Goal: Information Seeking & Learning: Learn about a topic

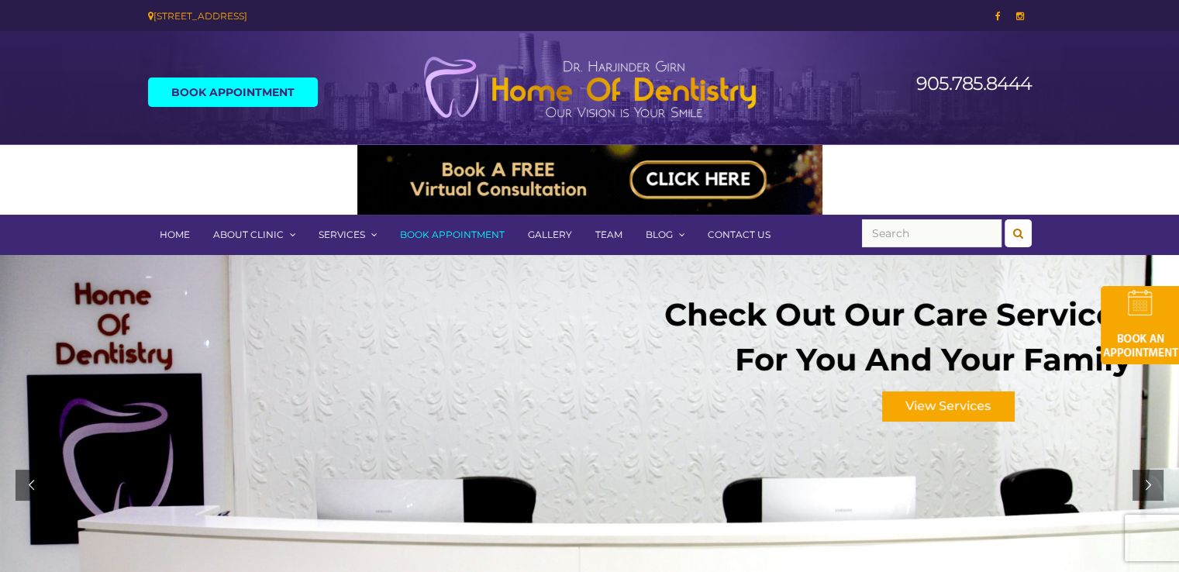
click at [170, 236] on link "Home" at bounding box center [174, 235] width 53 height 40
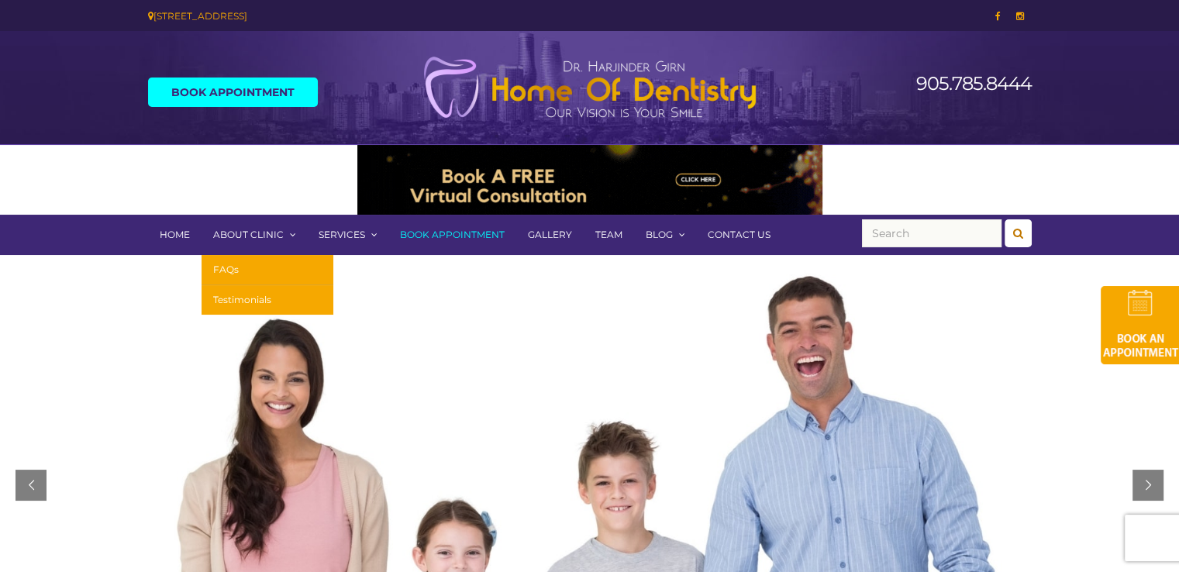
click at [238, 233] on link "About Clinic" at bounding box center [253, 235] width 105 height 40
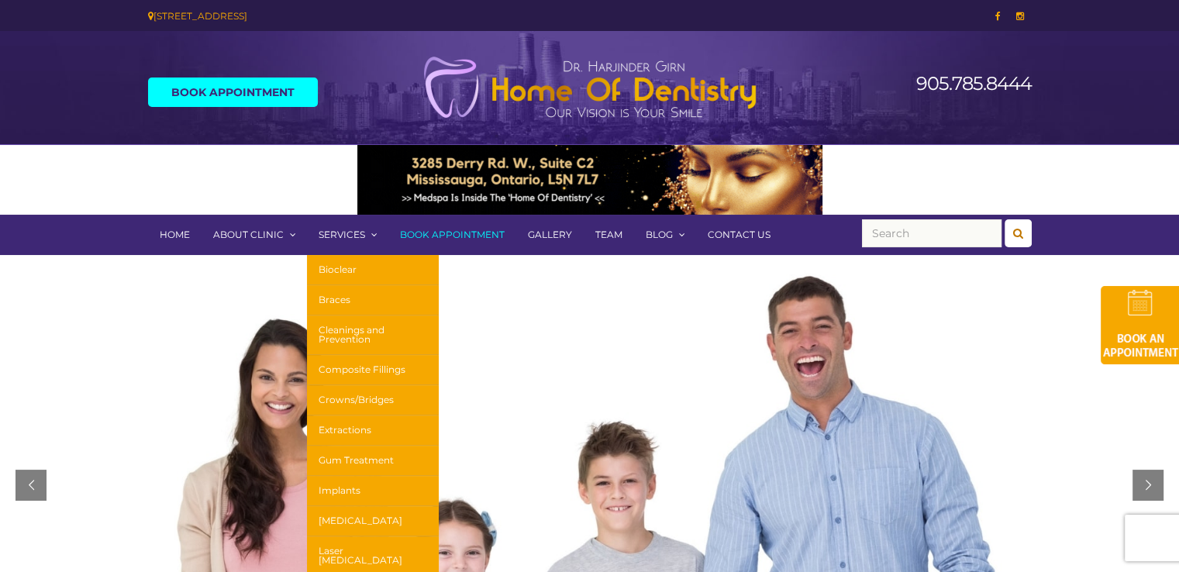
click at [340, 233] on link "Services" at bounding box center [347, 235] width 81 height 40
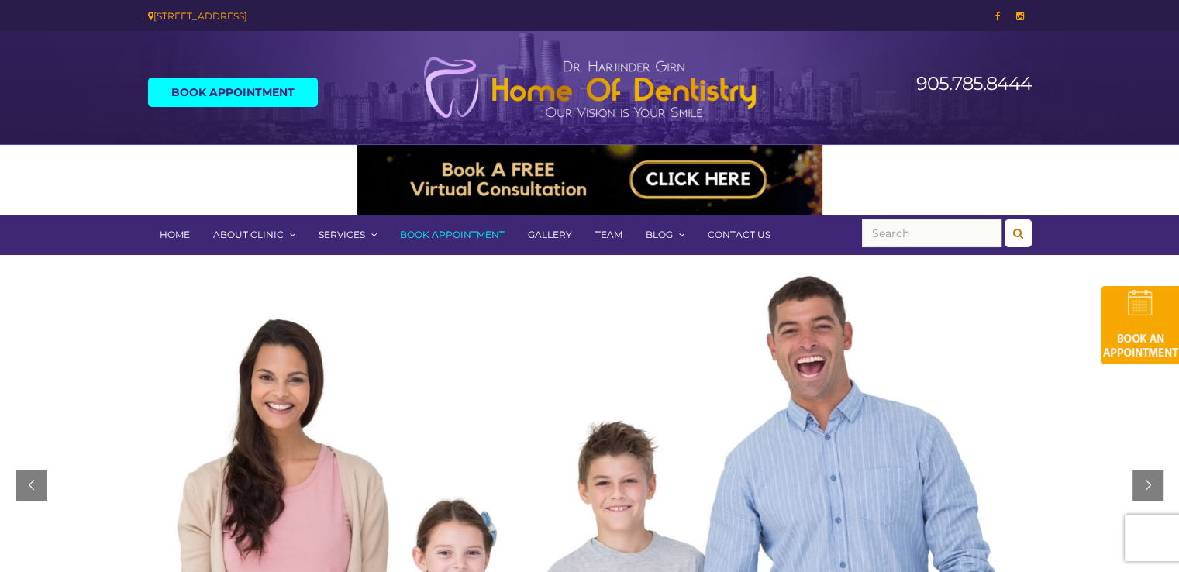
click at [450, 239] on link "Book Appointment" at bounding box center [452, 235] width 128 height 40
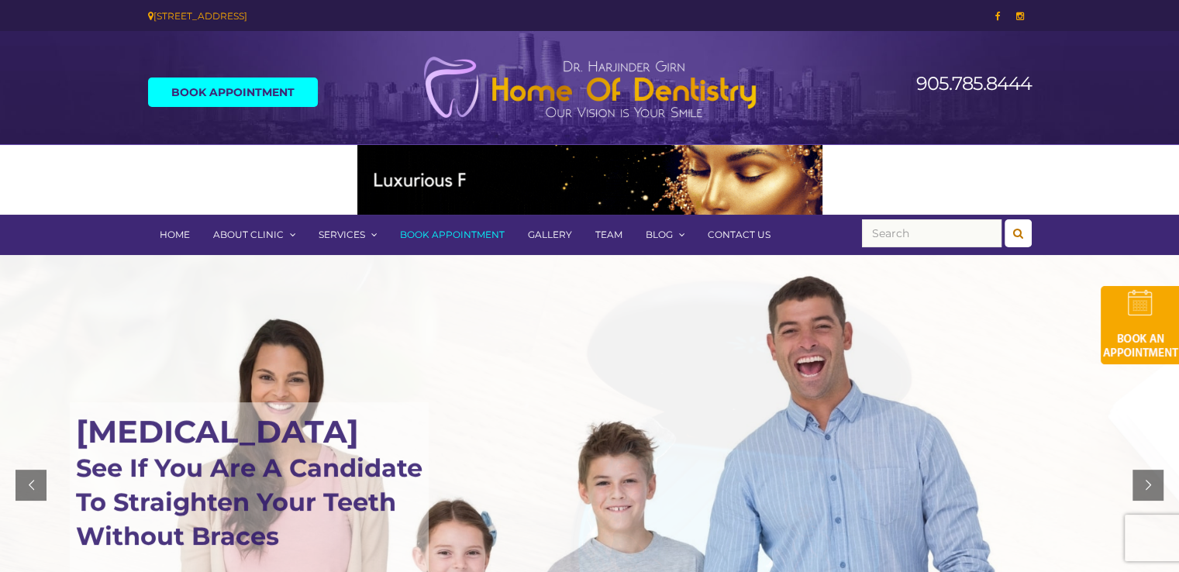
click at [538, 234] on link "Gallery" at bounding box center [549, 235] width 67 height 40
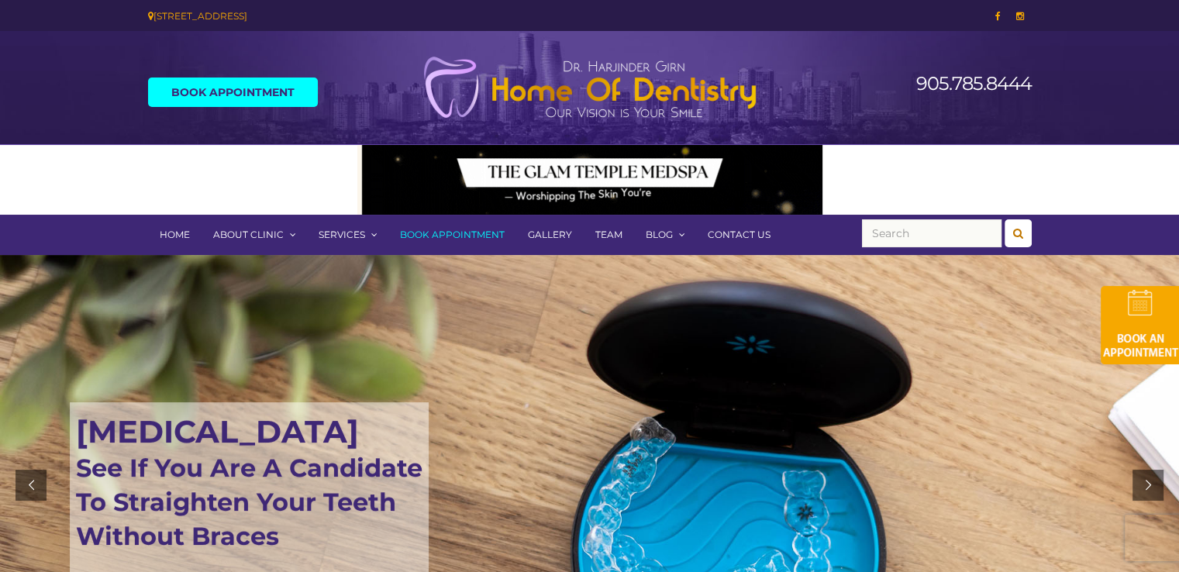
click at [604, 232] on link "Team" at bounding box center [608, 235] width 50 height 40
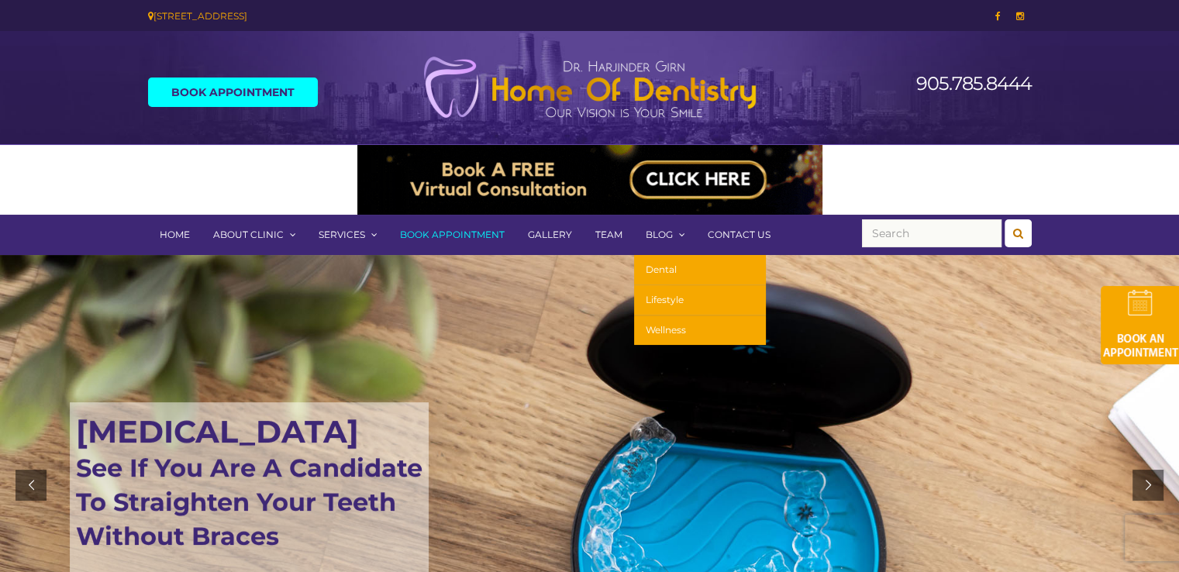
click at [652, 234] on link "Blog" at bounding box center [665, 235] width 62 height 40
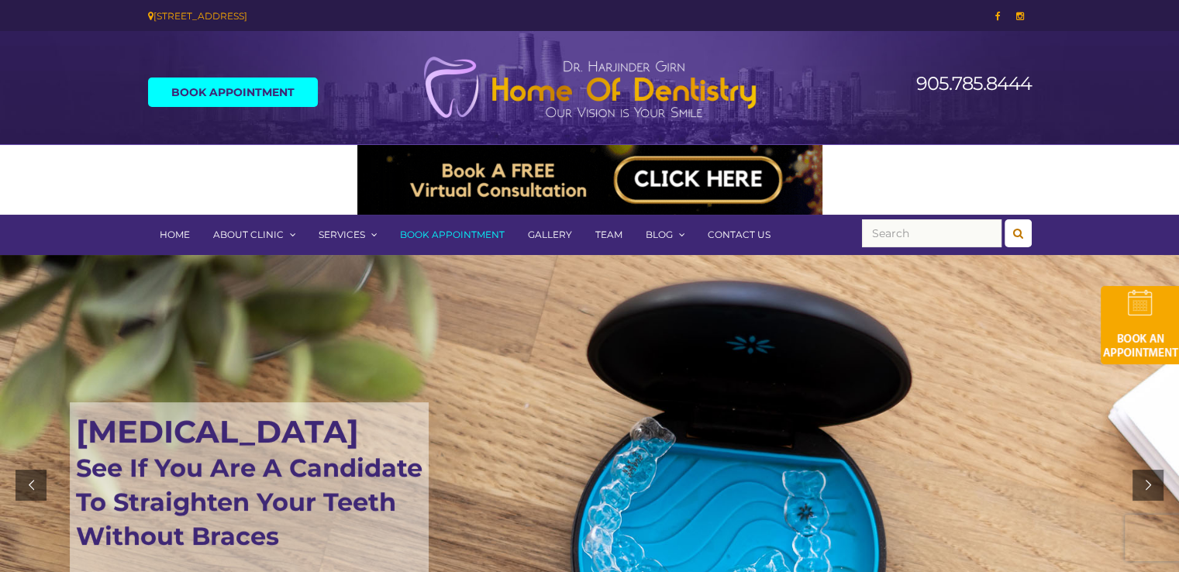
click at [745, 229] on link "Contact Us" at bounding box center [739, 235] width 86 height 40
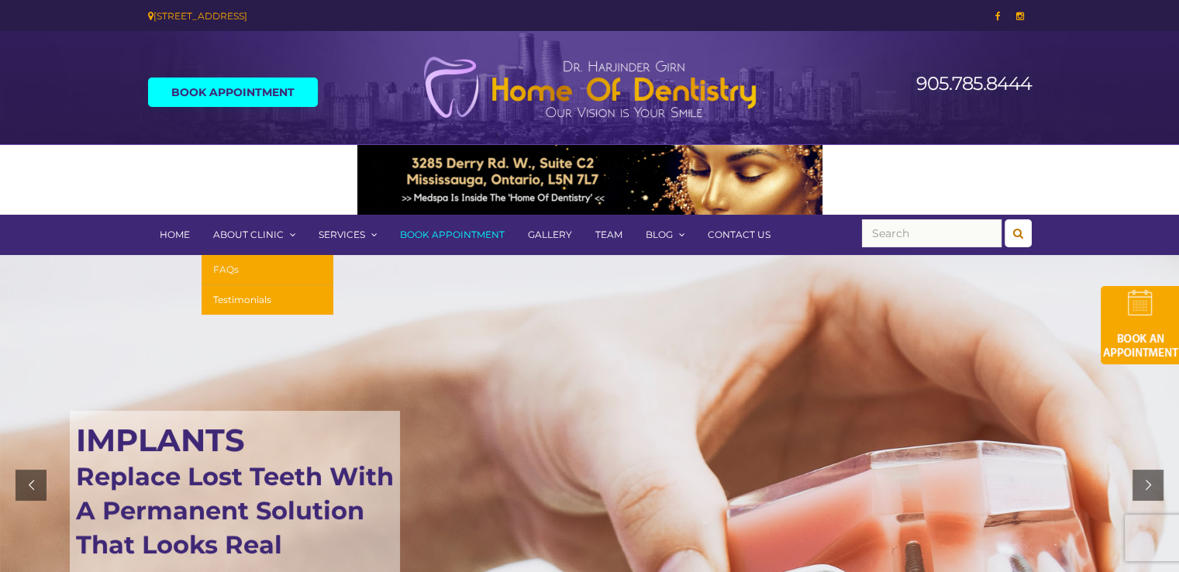
click at [231, 267] on link "FAQs" at bounding box center [267, 270] width 132 height 30
click at [236, 298] on link "Testimonials" at bounding box center [267, 299] width 132 height 29
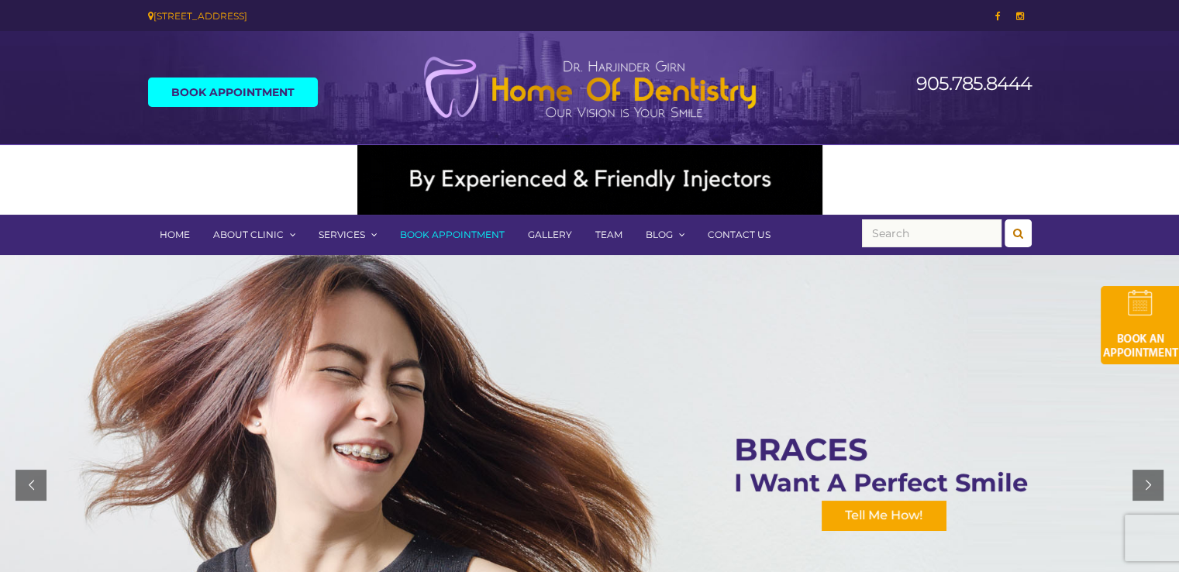
click at [3, 277] on div at bounding box center [589, 485] width 1179 height 460
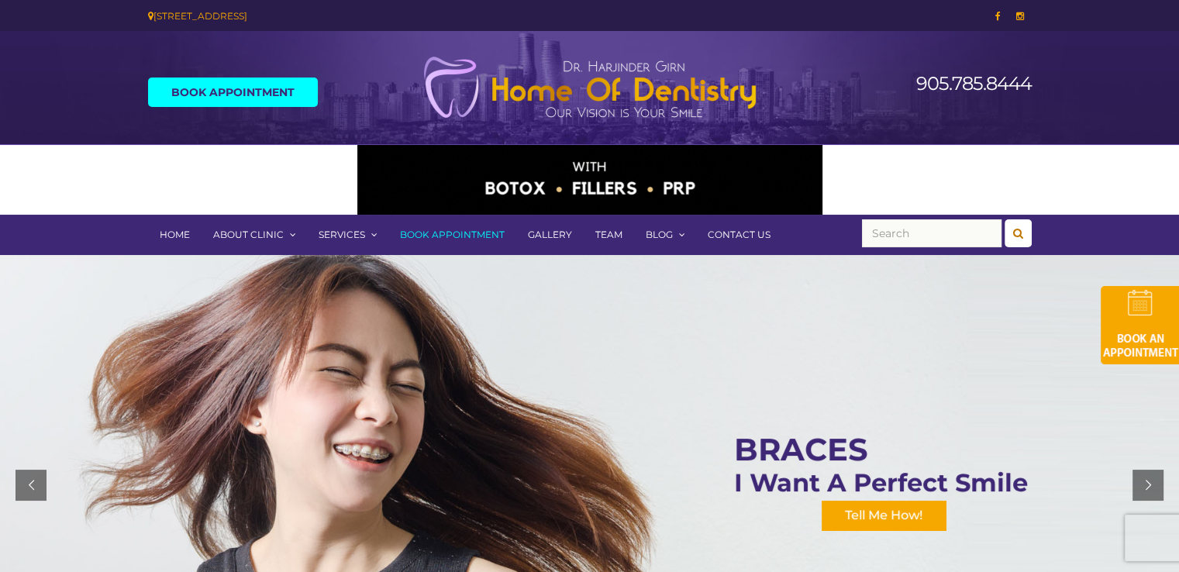
click at [1061, 35] on header "Book Appointment 905.785.8444" at bounding box center [589, 88] width 1179 height 114
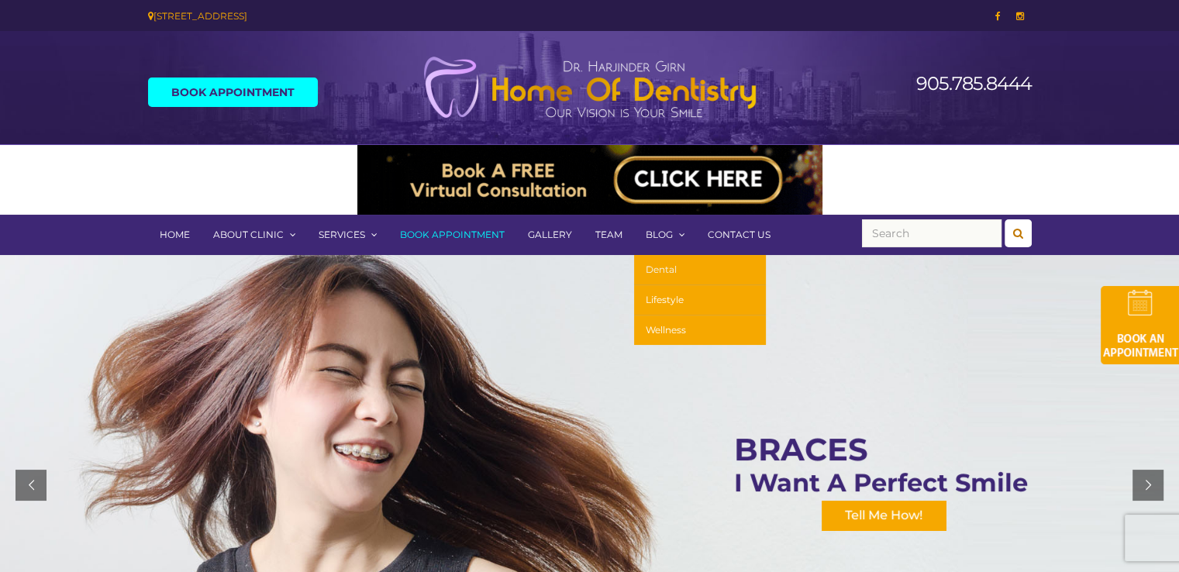
click at [663, 270] on link "Dental" at bounding box center [700, 270] width 132 height 30
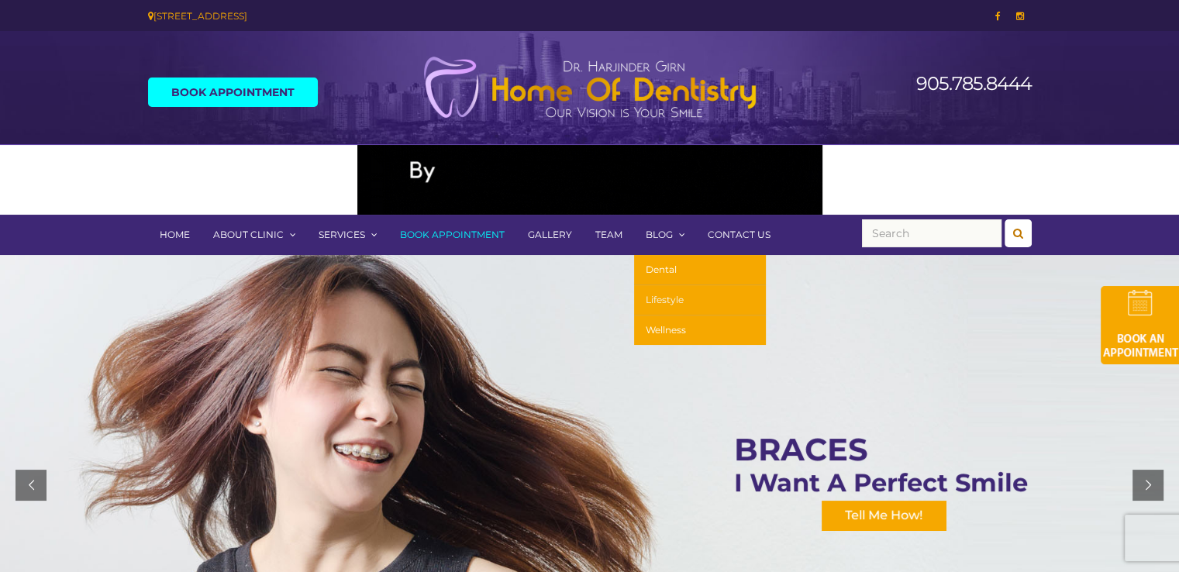
click at [649, 301] on link "Lifestyle" at bounding box center [700, 300] width 132 height 30
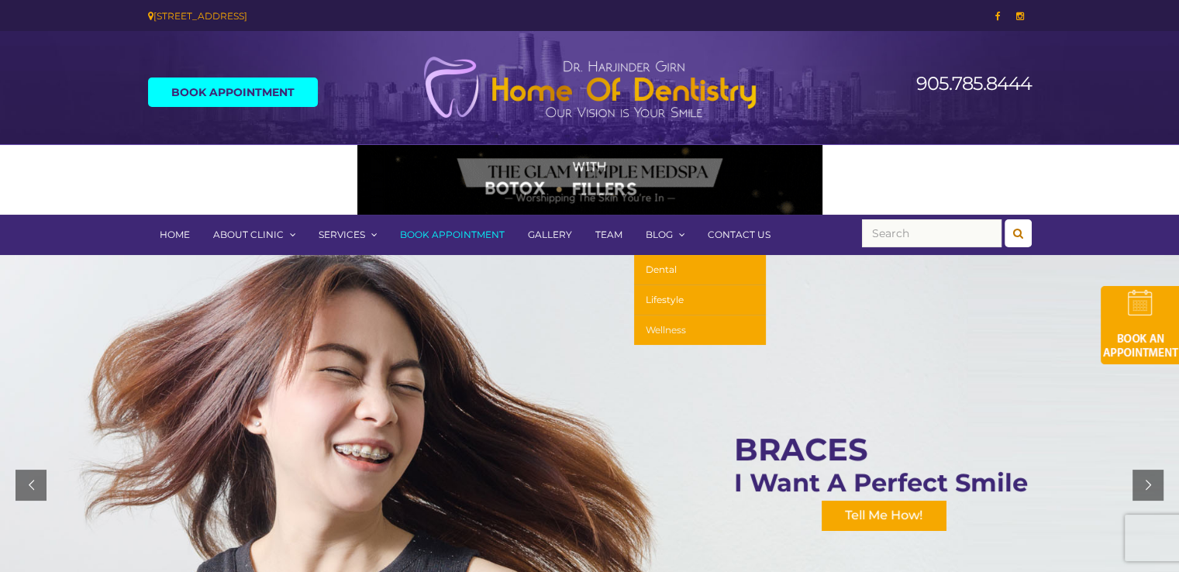
click at [662, 329] on link "Wellness" at bounding box center [700, 329] width 132 height 29
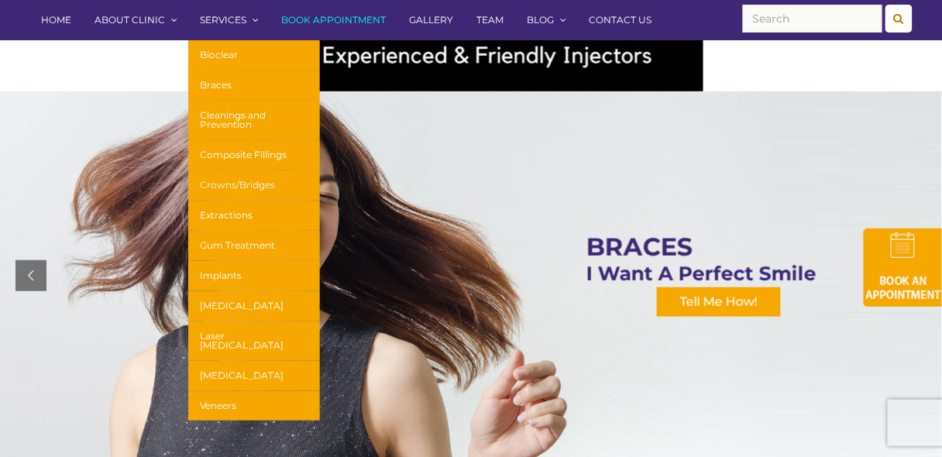
scroll to position [129, 0]
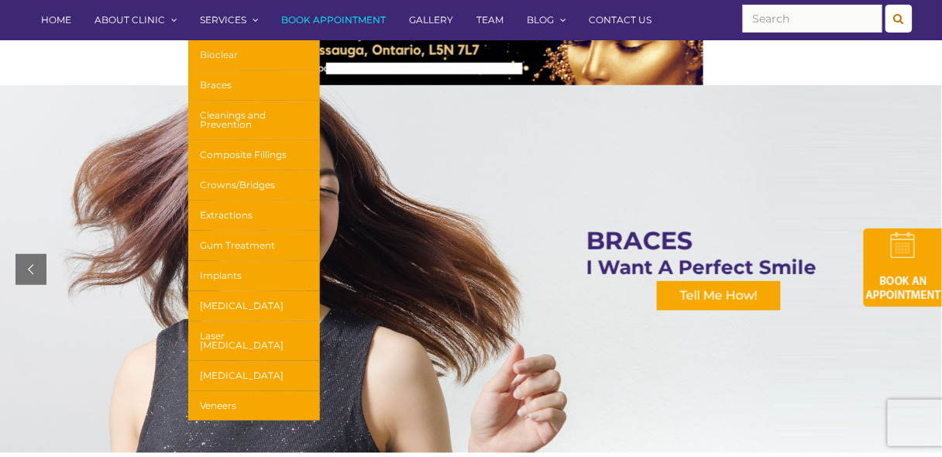
click at [224, 57] on link "Bioclear" at bounding box center [254, 55] width 132 height 30
click at [202, 84] on link "Braces" at bounding box center [254, 86] width 132 height 30
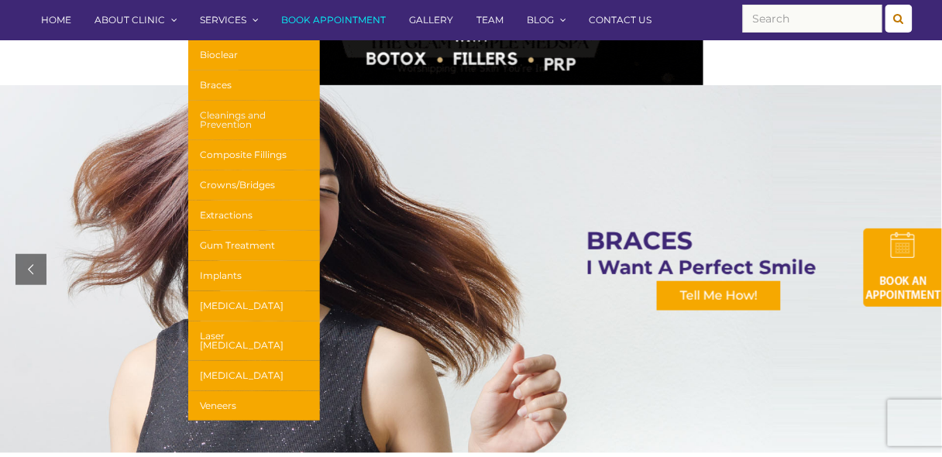
click at [225, 119] on link "Cleanings and Prevention" at bounding box center [254, 121] width 132 height 40
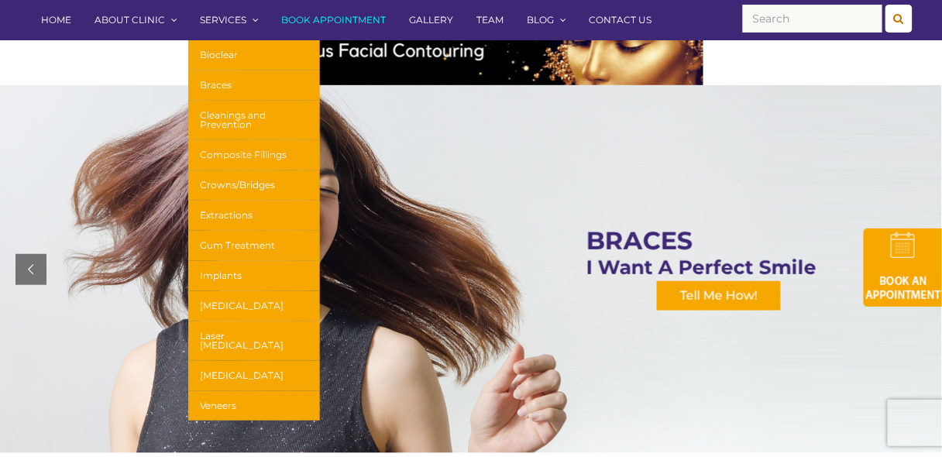
click at [229, 154] on link "Composite Fillings" at bounding box center [254, 155] width 132 height 30
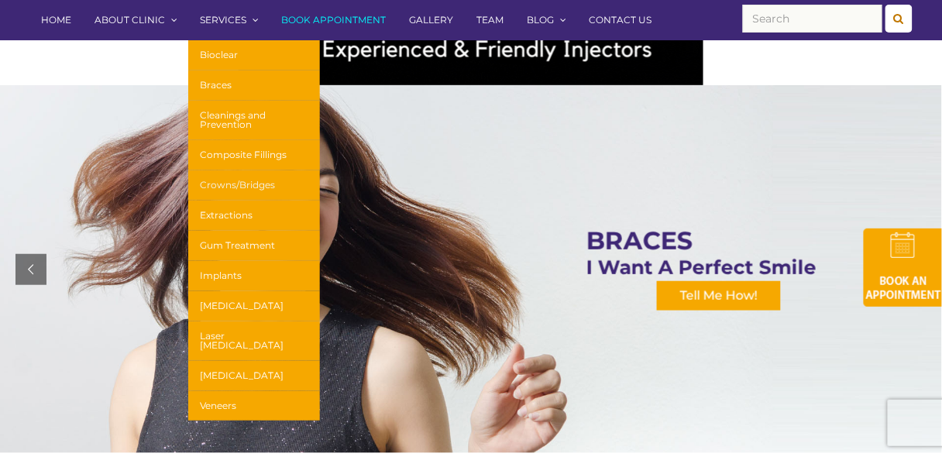
click at [222, 182] on link "Crowns/Bridges" at bounding box center [254, 185] width 132 height 30
click at [208, 212] on link "Extractions" at bounding box center [254, 216] width 132 height 30
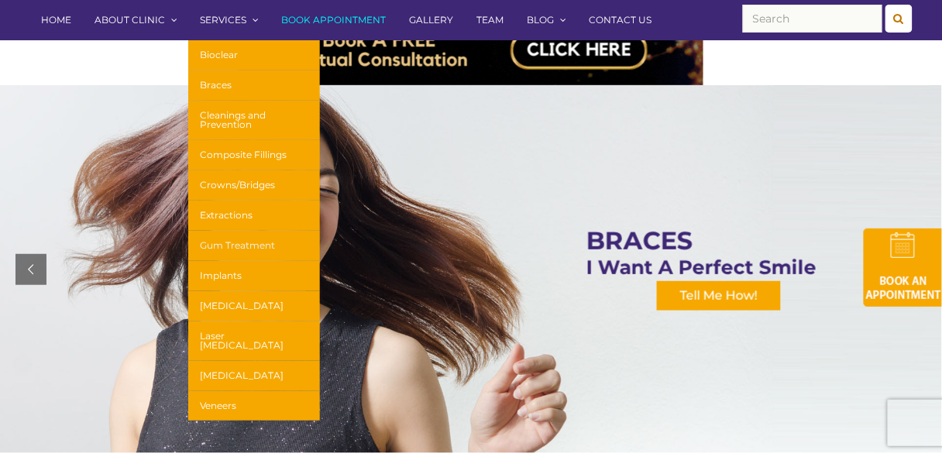
click at [238, 239] on link "Gum Treatment" at bounding box center [254, 246] width 132 height 30
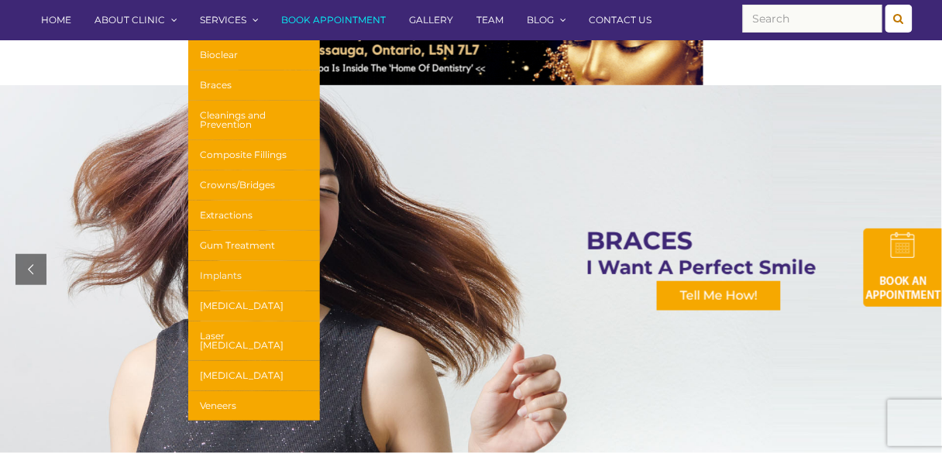
click at [205, 269] on link "Implants" at bounding box center [254, 276] width 132 height 30
click at [225, 303] on link "[MEDICAL_DATA]" at bounding box center [254, 306] width 132 height 30
click at [259, 330] on link "Laser [MEDICAL_DATA]" at bounding box center [254, 342] width 132 height 40
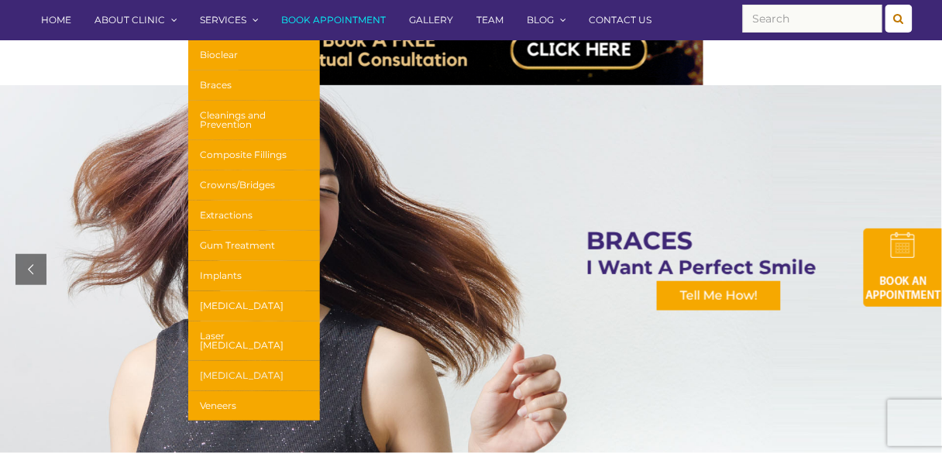
click at [248, 365] on link "[MEDICAL_DATA]" at bounding box center [254, 376] width 132 height 30
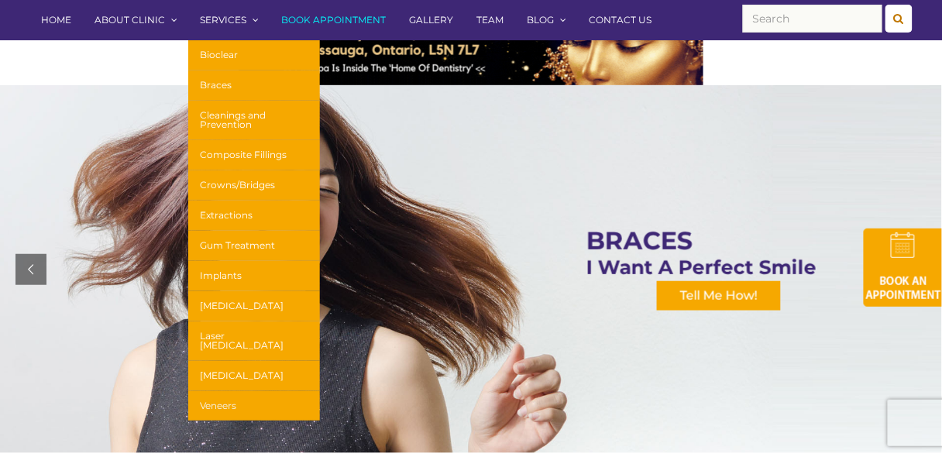
click at [222, 391] on link "Veneers" at bounding box center [254, 405] width 132 height 29
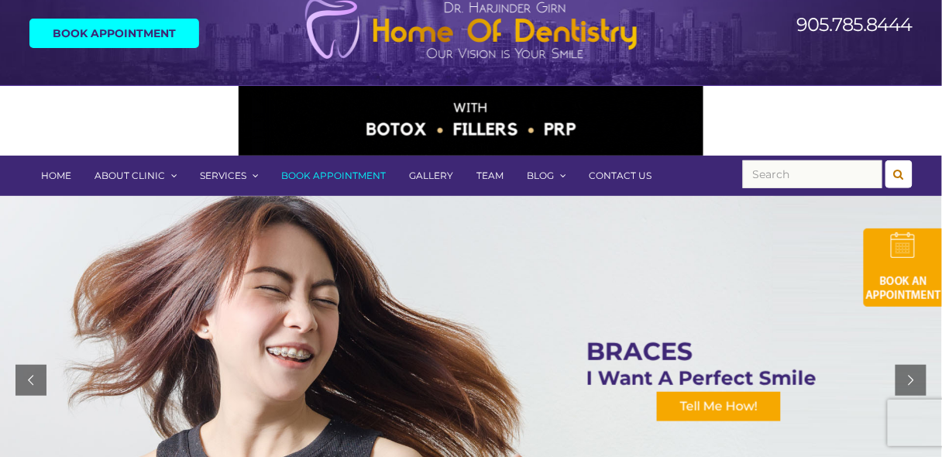
scroll to position [0, 0]
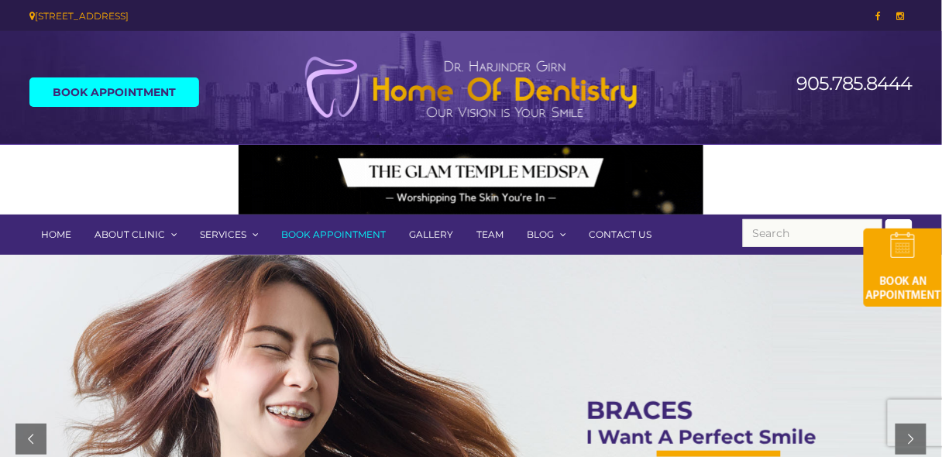
click at [618, 232] on link "Contact Us" at bounding box center [620, 235] width 86 height 40
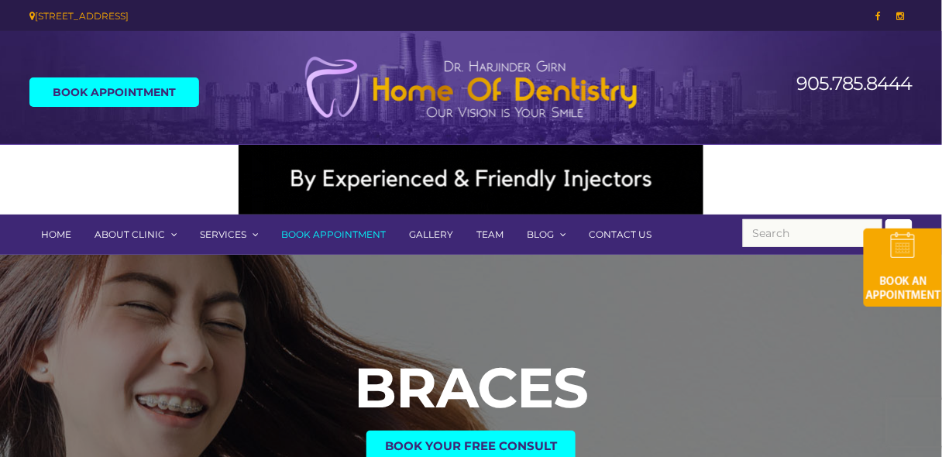
click at [295, 248] on link "Book Appointment" at bounding box center [334, 235] width 128 height 40
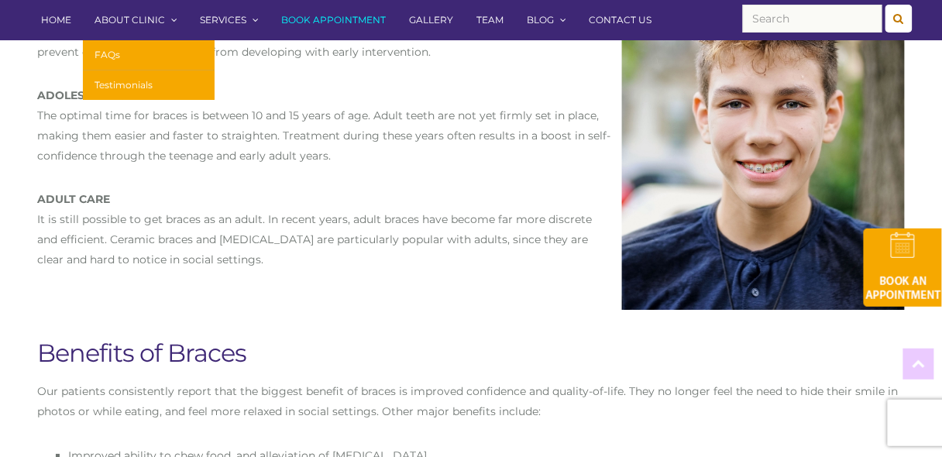
scroll to position [1136, 0]
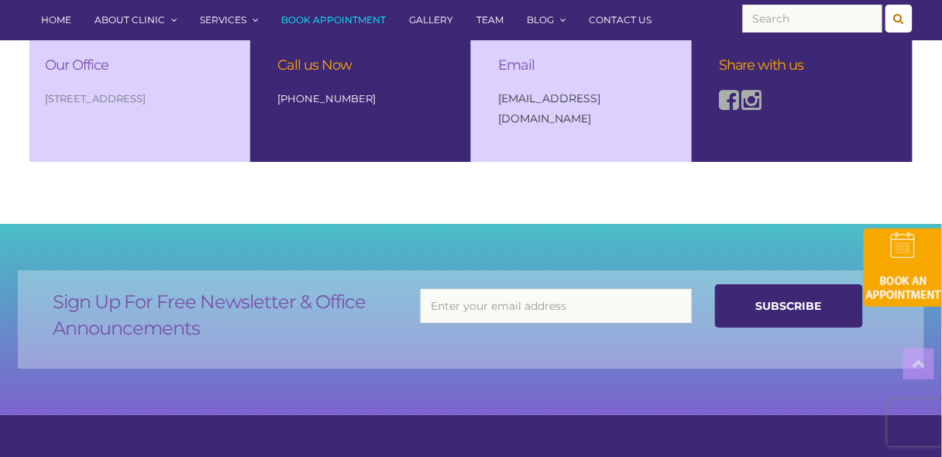
scroll to position [1136, 0]
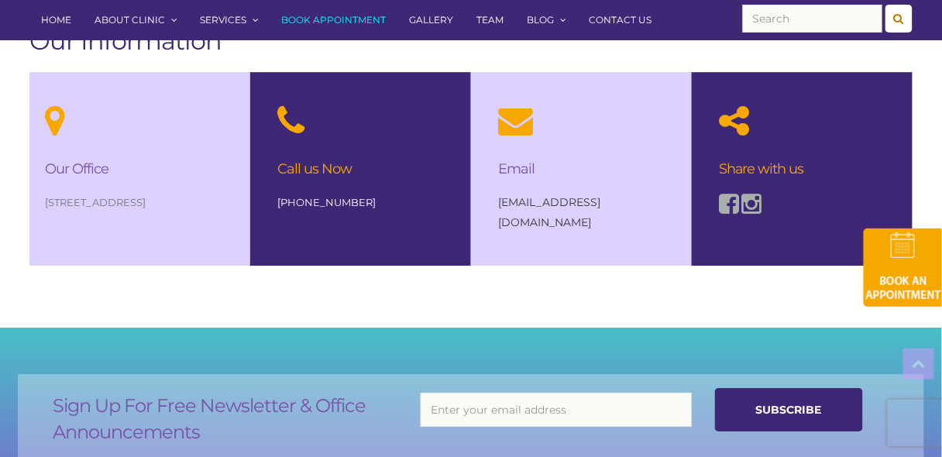
click at [764, 200] on div at bounding box center [802, 204] width 167 height 25
click at [750, 202] on icon at bounding box center [752, 203] width 20 height 23
click at [723, 202] on icon at bounding box center [729, 203] width 20 height 23
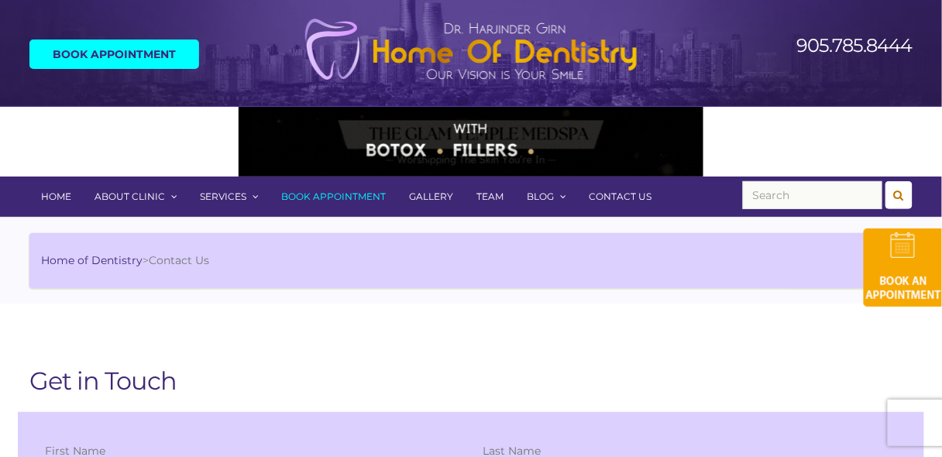
scroll to position [0, 0]
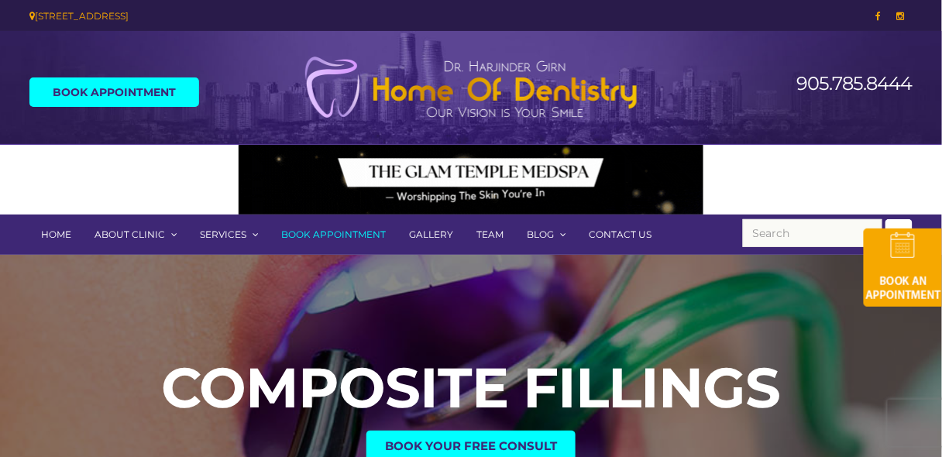
click at [716, 66] on div "905.785.8444" at bounding box center [811, 91] width 227 height 74
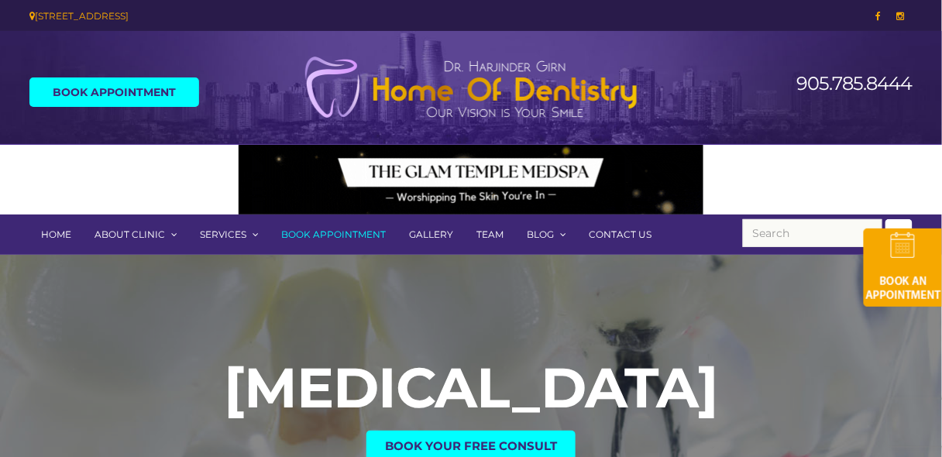
click at [325, 298] on div "[MEDICAL_DATA] Book Your Free Consult" at bounding box center [471, 410] width 942 height 310
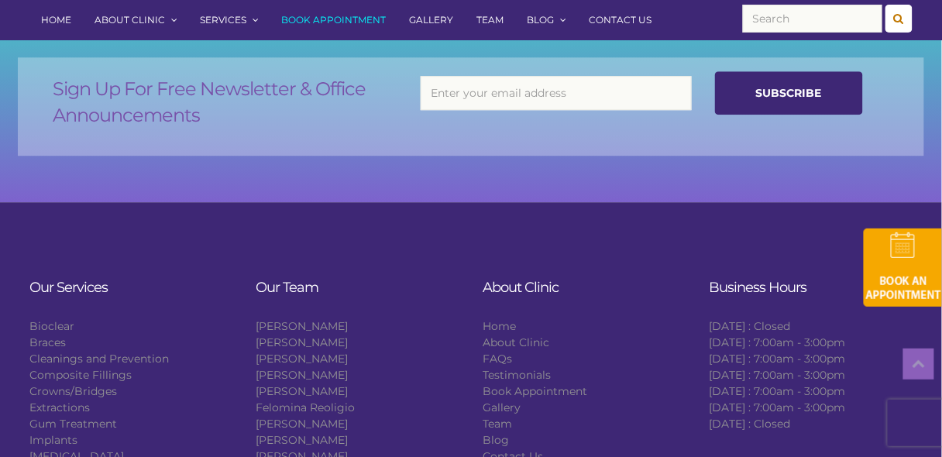
scroll to position [2754, 0]
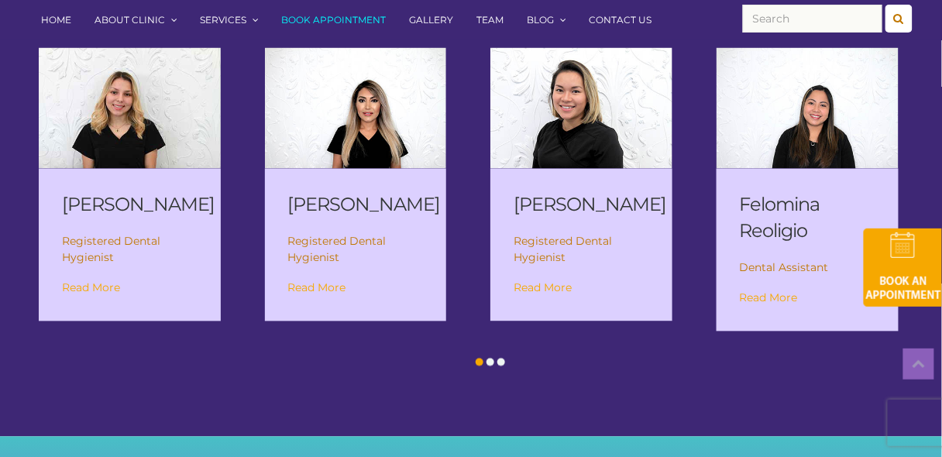
scroll to position [2092, 0]
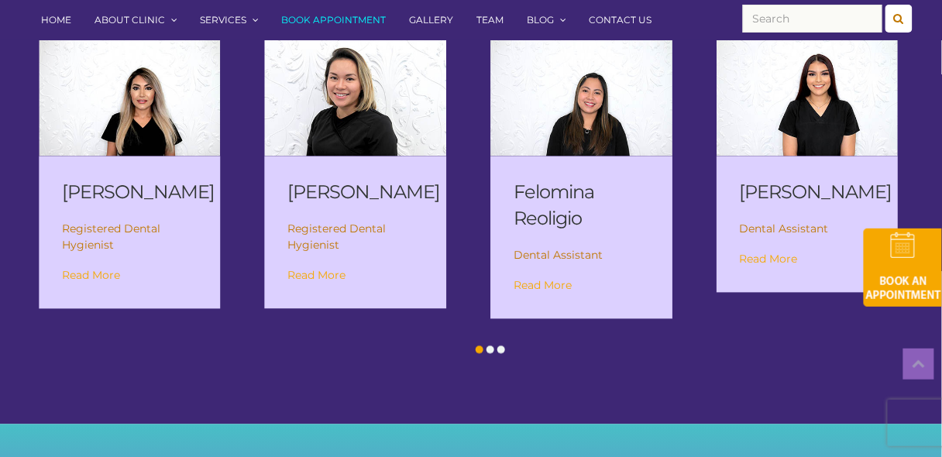
click at [511, 363] on div "Meet Our Team Our friendly, dedicated, and energetic team is committed to worki…" at bounding box center [471, 122] width 942 height 604
click at [484, 349] on div at bounding box center [479, 350] width 11 height 15
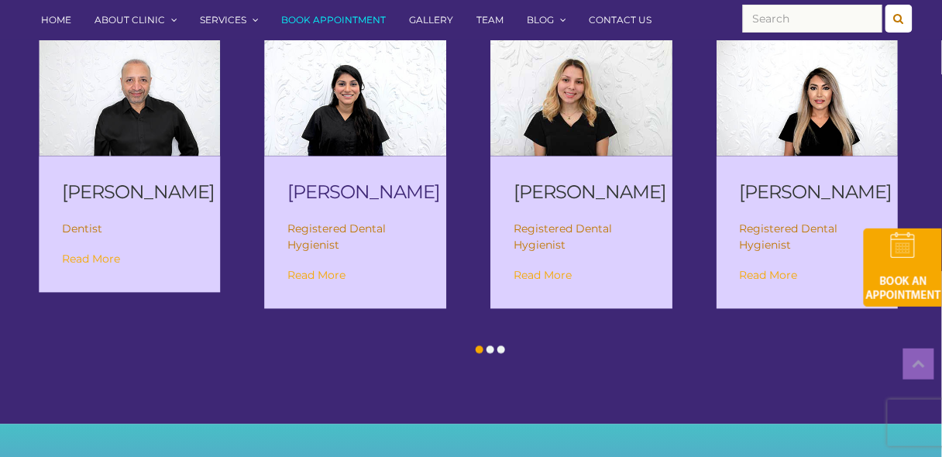
click at [329, 181] on link "[PERSON_NAME]" at bounding box center [364, 192] width 153 height 22
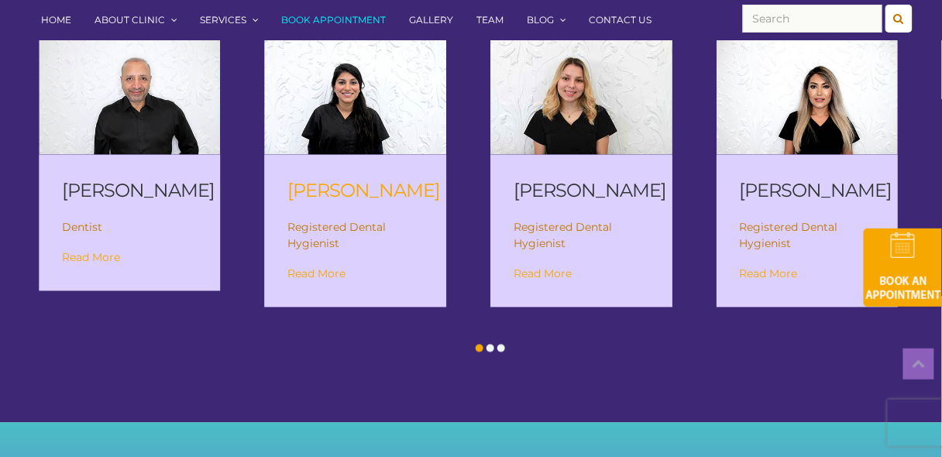
scroll to position [2066, 0]
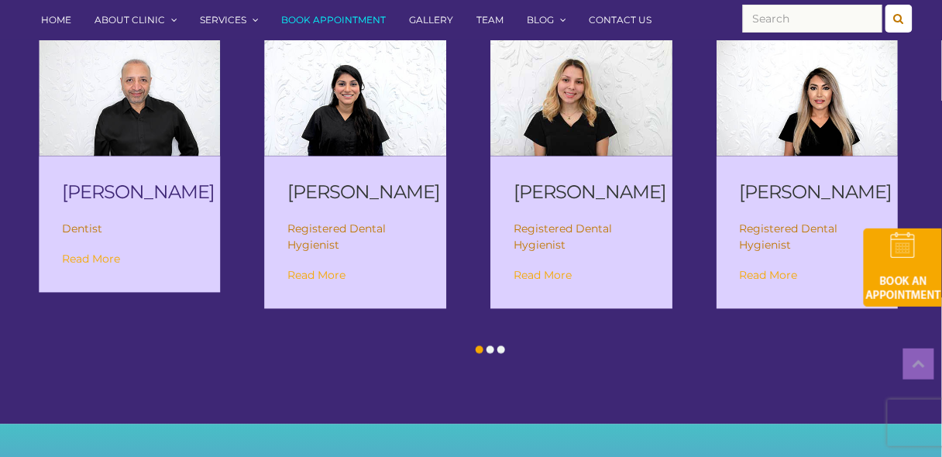
click at [97, 181] on link "[PERSON_NAME]" at bounding box center [138, 192] width 153 height 22
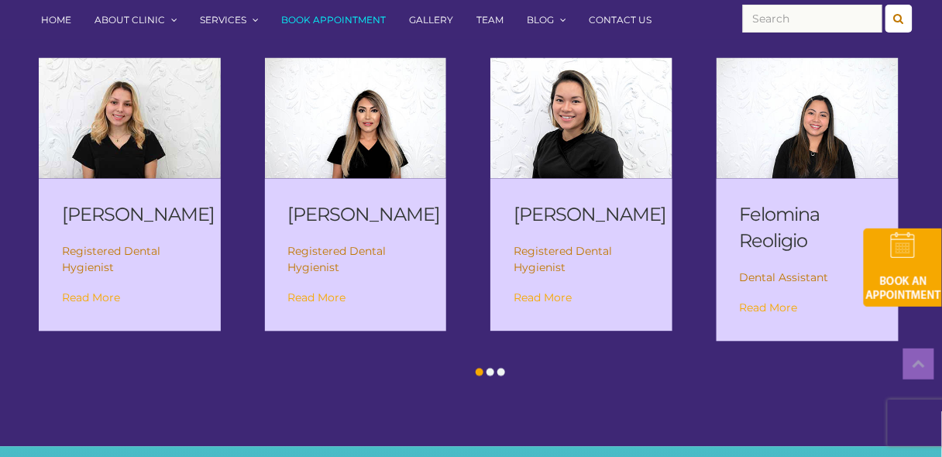
scroll to position [2172, 0]
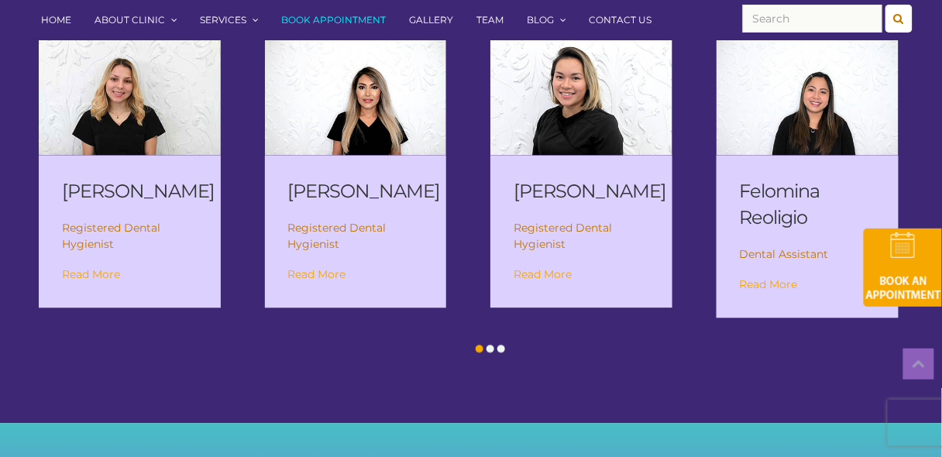
click at [490, 346] on span at bounding box center [491, 350] width 8 height 8
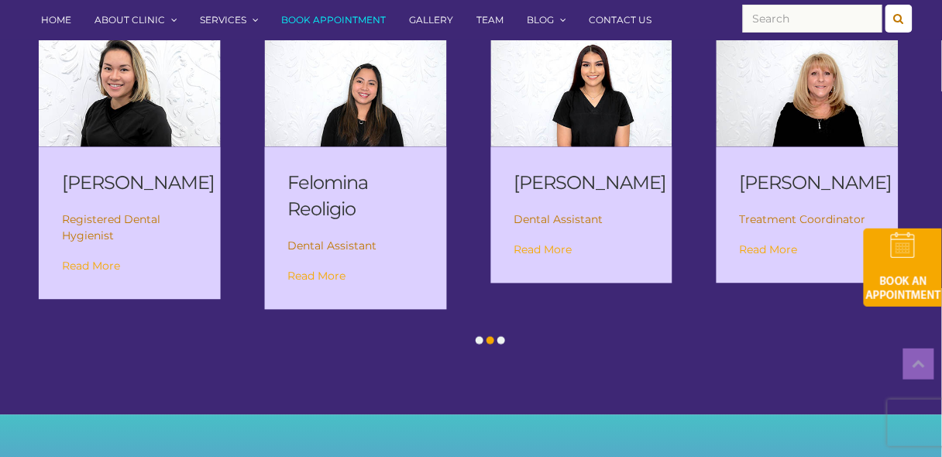
scroll to position [2066, 0]
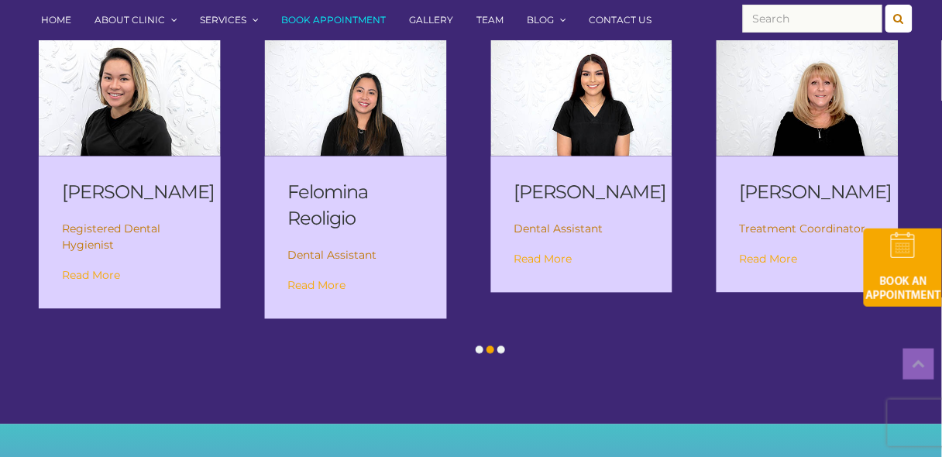
click at [505, 347] on div at bounding box center [501, 350] width 11 height 15
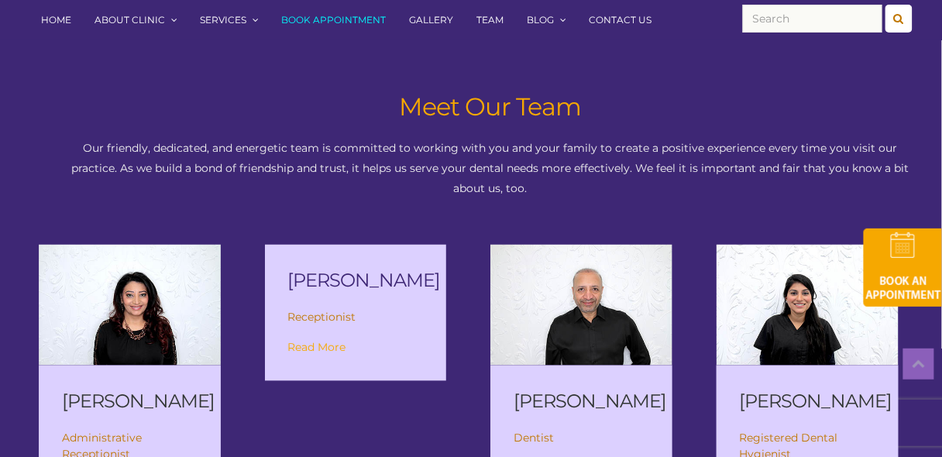
click at [355, 270] on link "[PERSON_NAME]" at bounding box center [364, 281] width 153 height 22
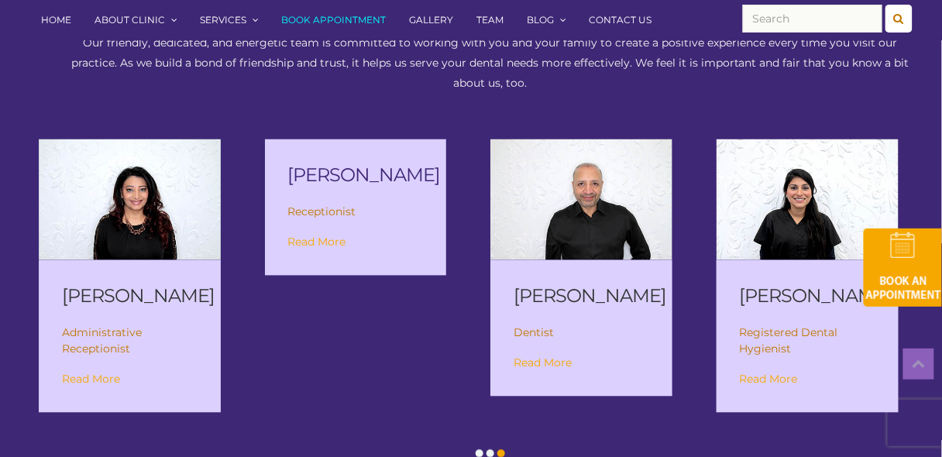
scroll to position [2121, 0]
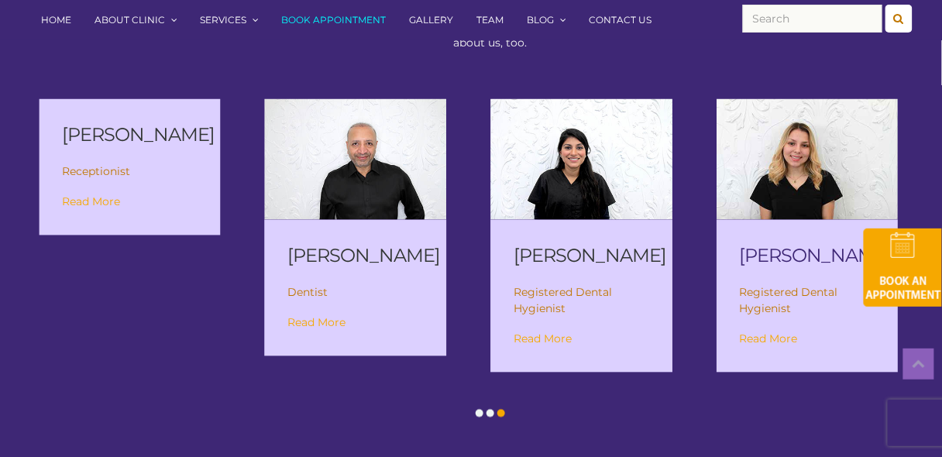
click at [800, 267] on link "[PERSON_NAME]" at bounding box center [816, 256] width 153 height 22
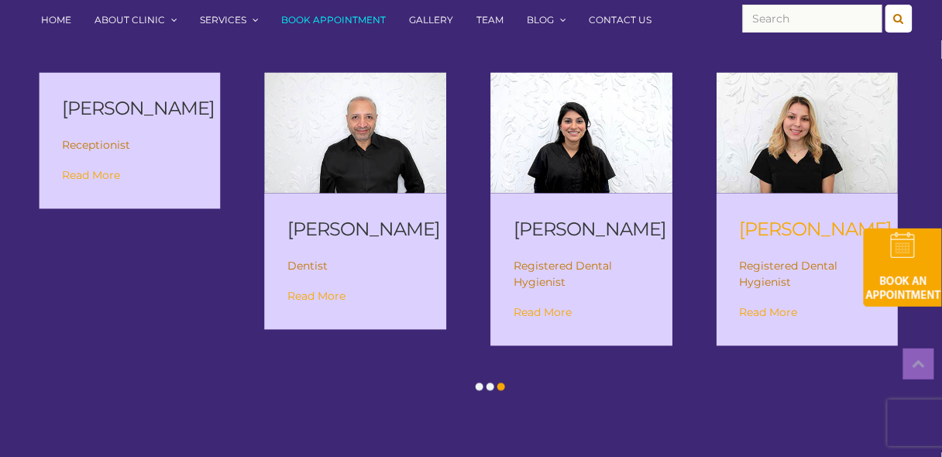
scroll to position [2145, 0]
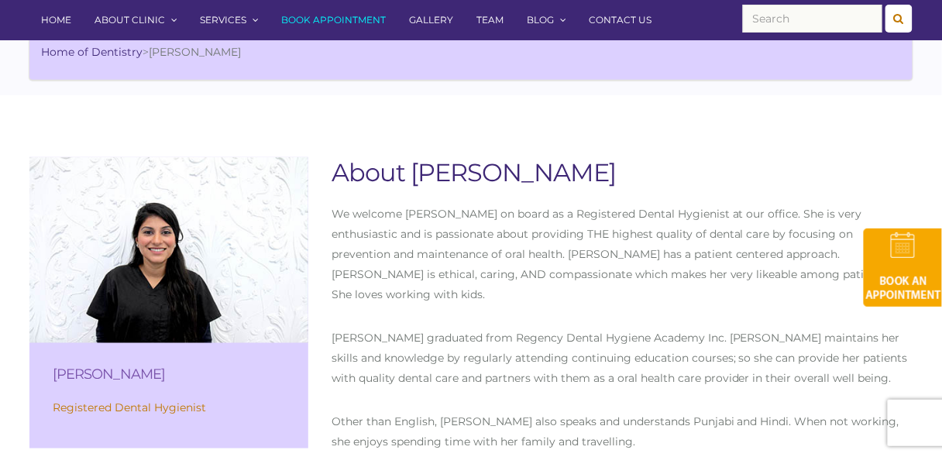
scroll to position [310, 0]
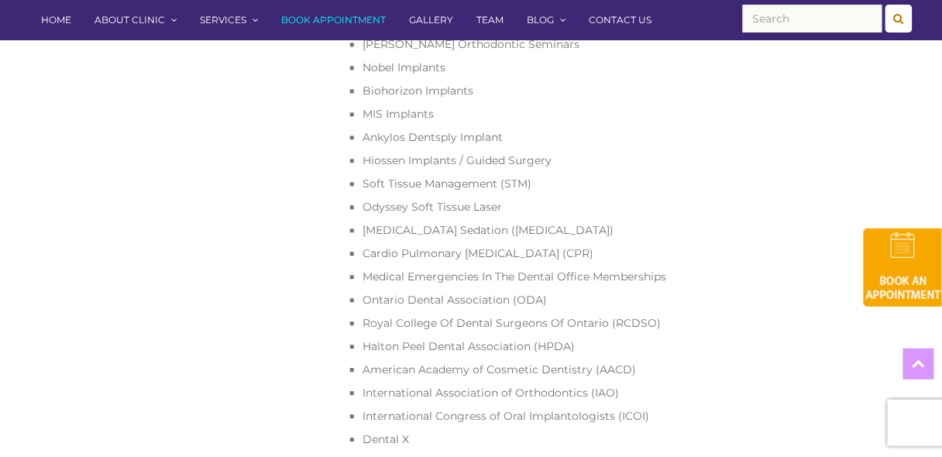
scroll to position [930, 0]
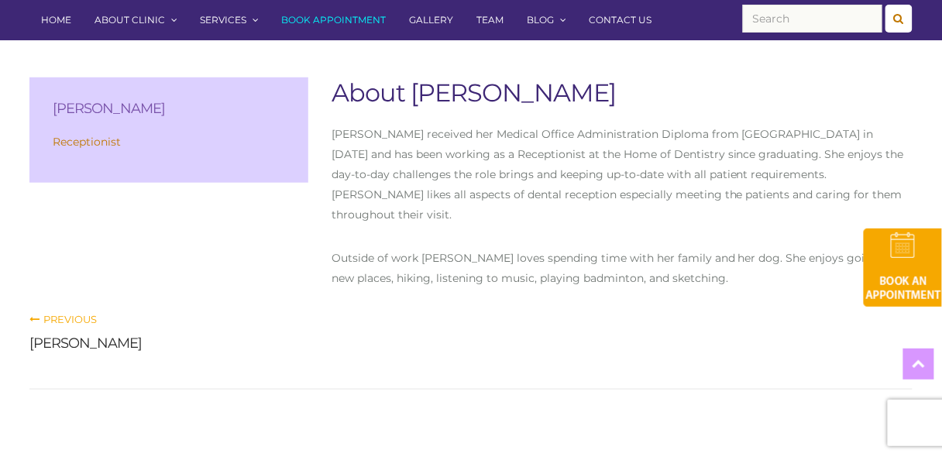
scroll to position [310, 0]
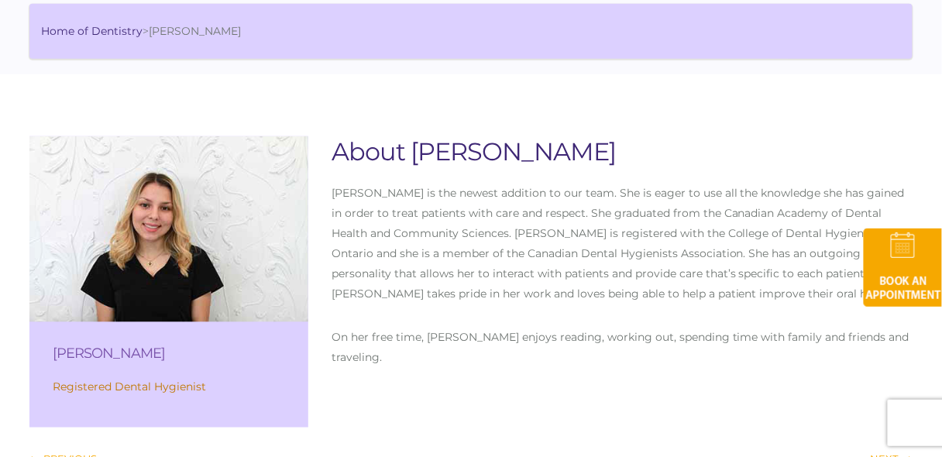
scroll to position [310, 0]
